Goal: Go to known website: Access a specific website the user already knows

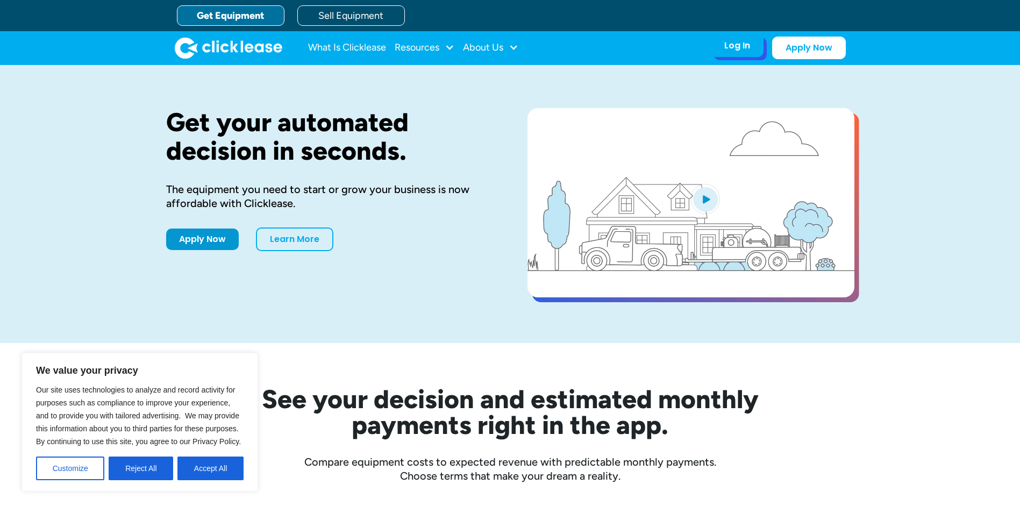
click at [743, 50] on div "Log In" at bounding box center [738, 45] width 26 height 11
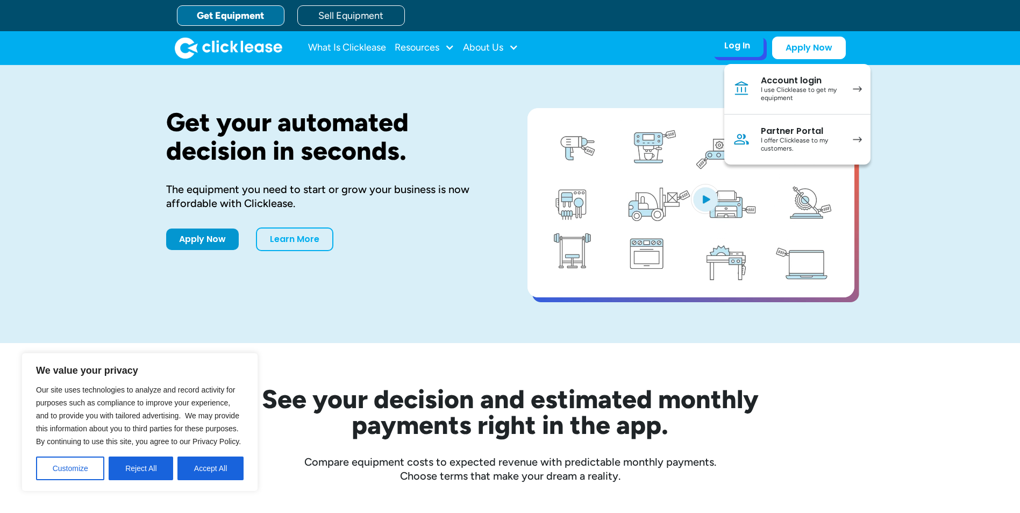
click at [776, 90] on div "I use Clicklease to get my equipment" at bounding box center [801, 94] width 81 height 17
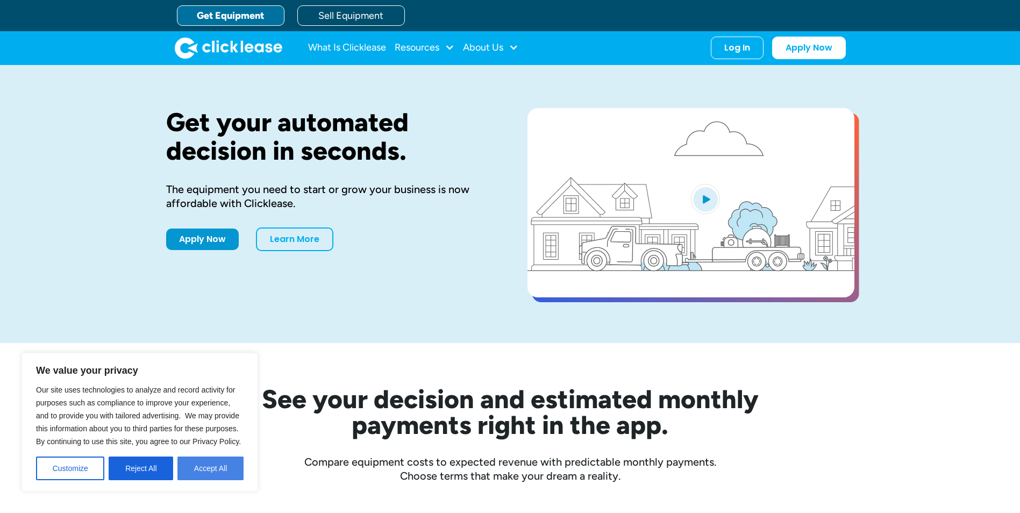
click at [207, 471] on button "Accept All" at bounding box center [211, 469] width 66 height 24
